Goal: Information Seeking & Learning: Check status

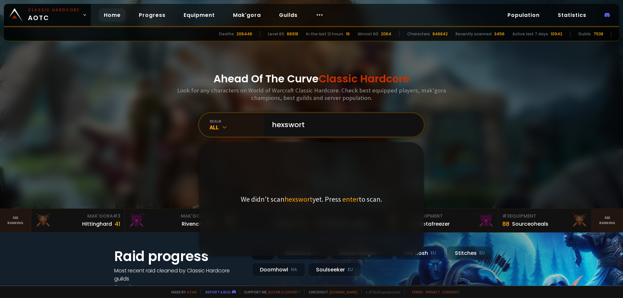
type input "hexsworth"
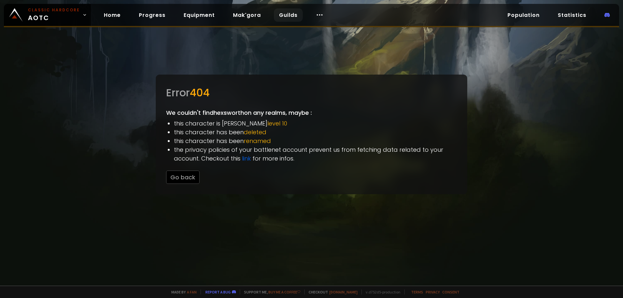
click at [285, 13] on link "Guilds" at bounding box center [288, 14] width 29 height 13
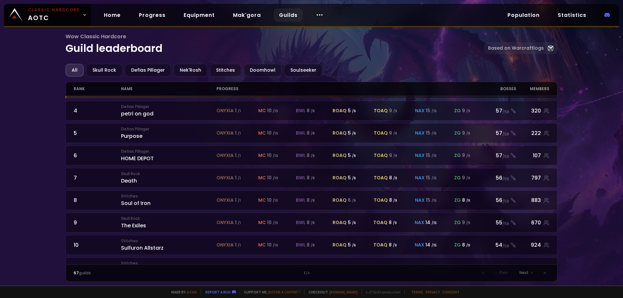
scroll to position [97, 0]
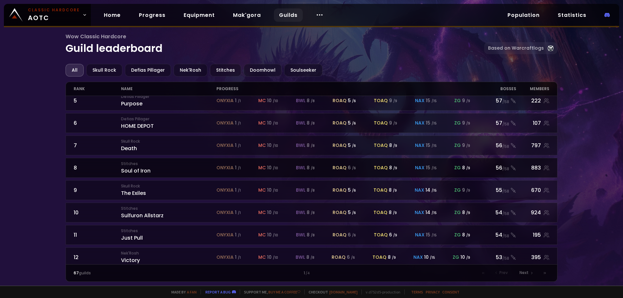
click at [137, 171] on div "Stitches Soul of Iron" at bounding box center [168, 168] width 95 height 14
